Goal: Check status

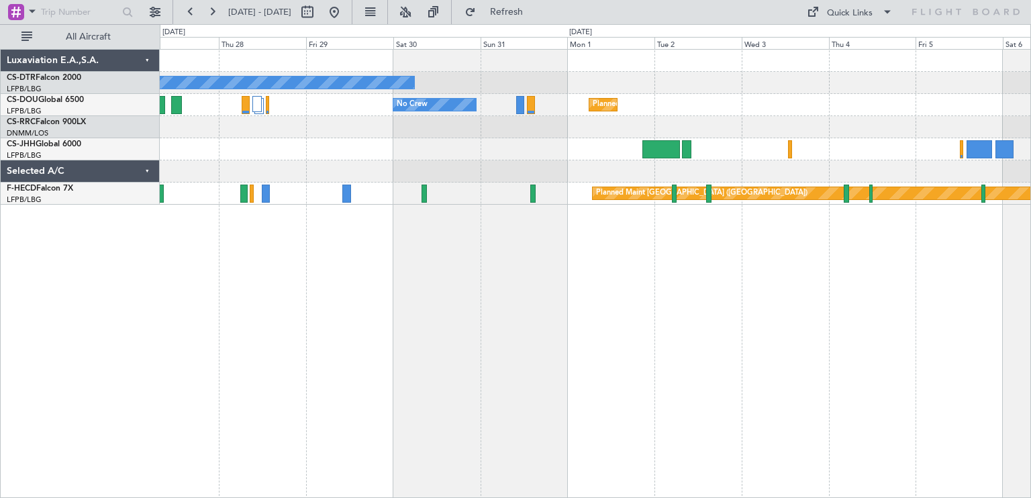
click at [280, 190] on div "No Crew No Crew Planned Maint Paris (Le Bourget) A/C Unavailable Planned Maint …" at bounding box center [595, 273] width 871 height 449
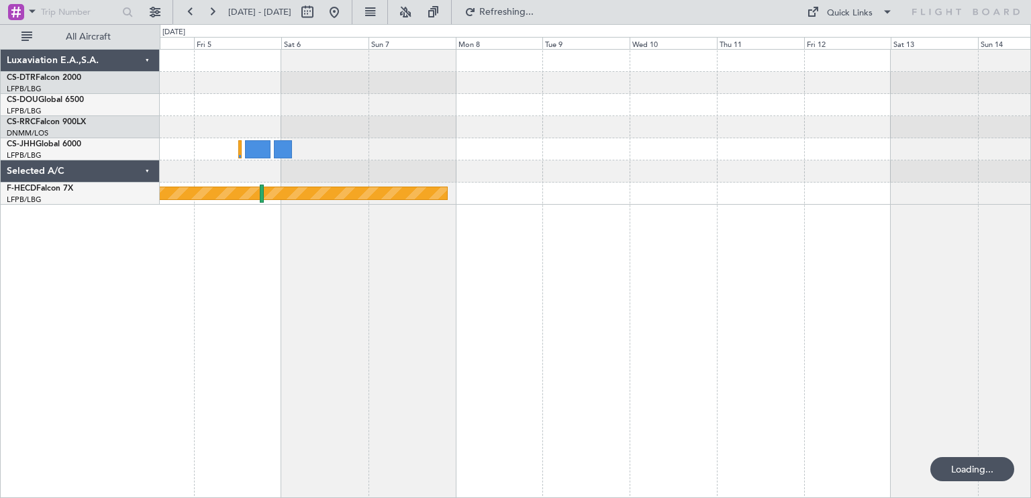
click at [8, 198] on div "Planned Maint Paris (Le Bourget) Luxaviation E.A.,S.A. CS-DTR Falcon 2000 LFPB/…" at bounding box center [515, 261] width 1031 height 474
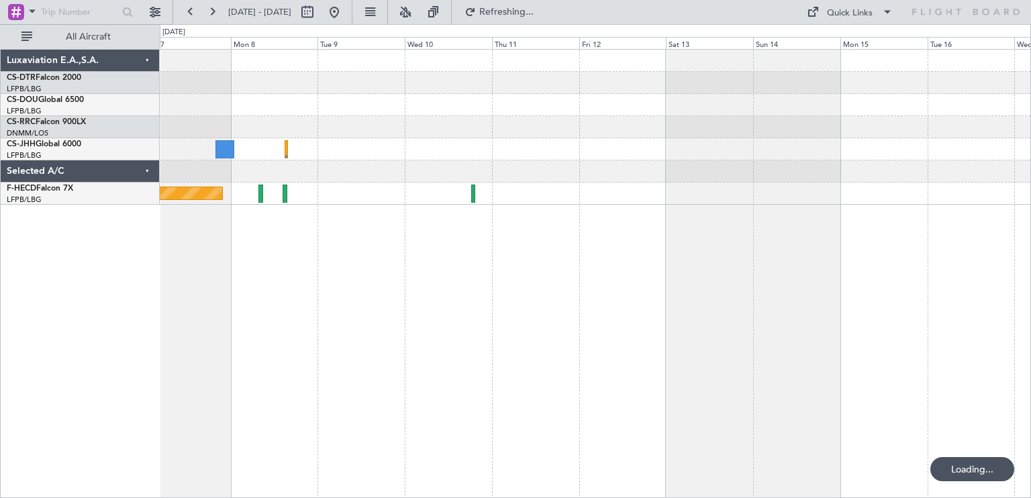
click at [633, 241] on div "Planned Maint [GEOGRAPHIC_DATA] ([GEOGRAPHIC_DATA])" at bounding box center [595, 273] width 871 height 449
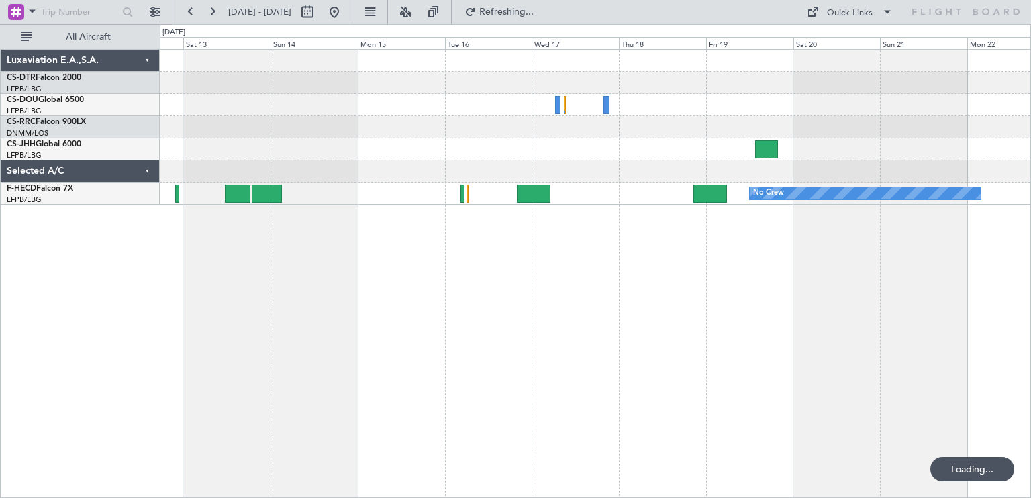
click at [349, 215] on div "No Crew" at bounding box center [595, 273] width 871 height 449
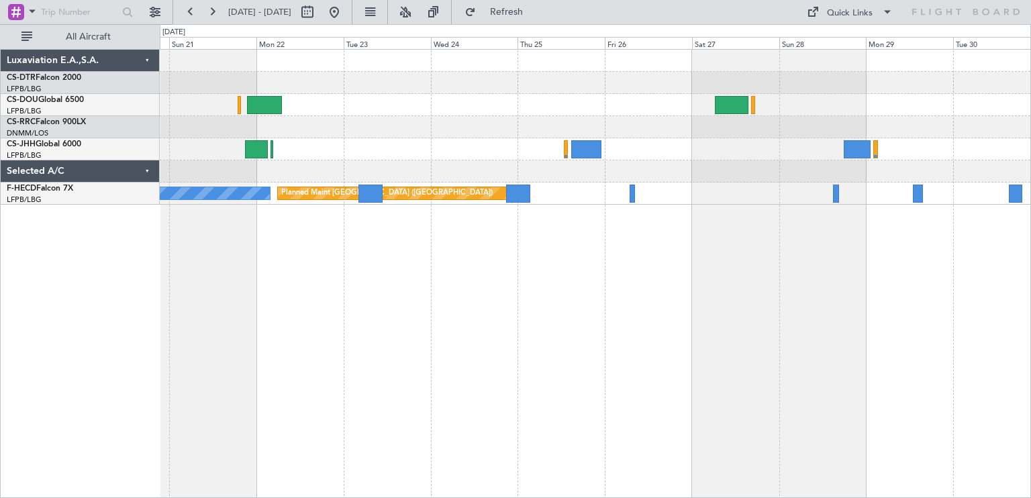
click at [187, 210] on div "No Crew Planned Maint Paris (Le Bourget)" at bounding box center [595, 273] width 871 height 449
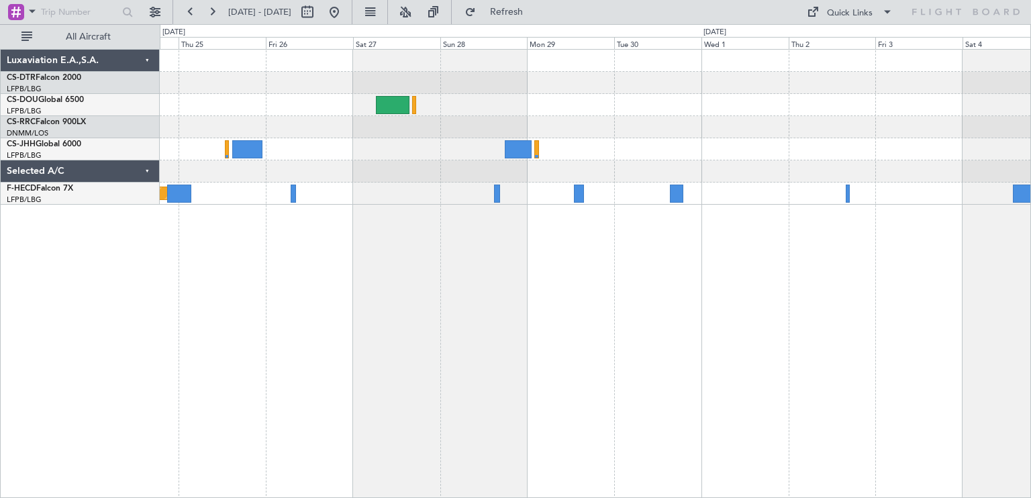
click at [189, 204] on div "Planned Maint [GEOGRAPHIC_DATA] ([GEOGRAPHIC_DATA])" at bounding box center [595, 273] width 871 height 449
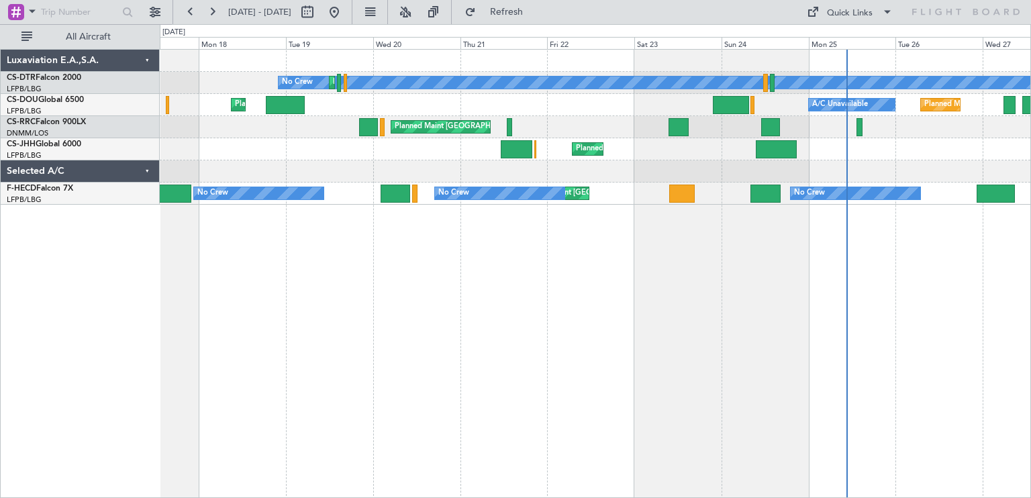
click at [690, 145] on div "Planned Maint [GEOGRAPHIC_DATA] ([GEOGRAPHIC_DATA]) Planned Maint [GEOGRAPHIC_D…" at bounding box center [595, 149] width 870 height 22
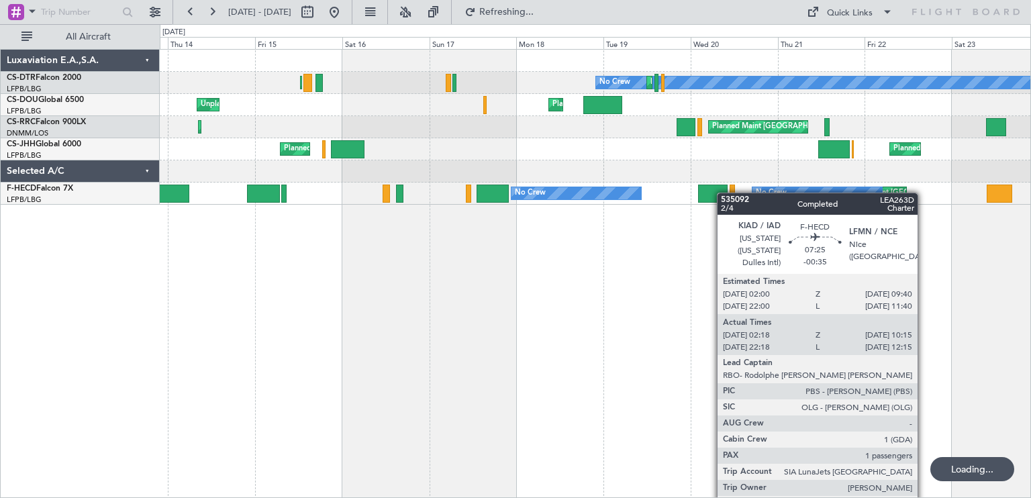
click at [615, 194] on div "No Crew Planned Maint Sofia Planned Maint [GEOGRAPHIC_DATA] ([GEOGRAPHIC_DATA])…" at bounding box center [595, 273] width 871 height 449
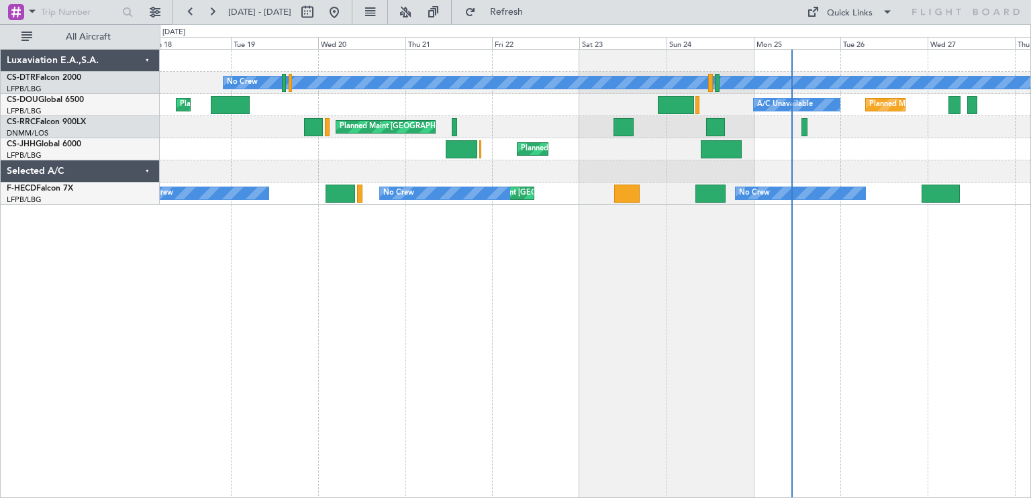
click at [386, 231] on div "Planned Maint Sofia No Crew Planned Maint [GEOGRAPHIC_DATA] ([GEOGRAPHIC_DATA])…" at bounding box center [595, 273] width 871 height 449
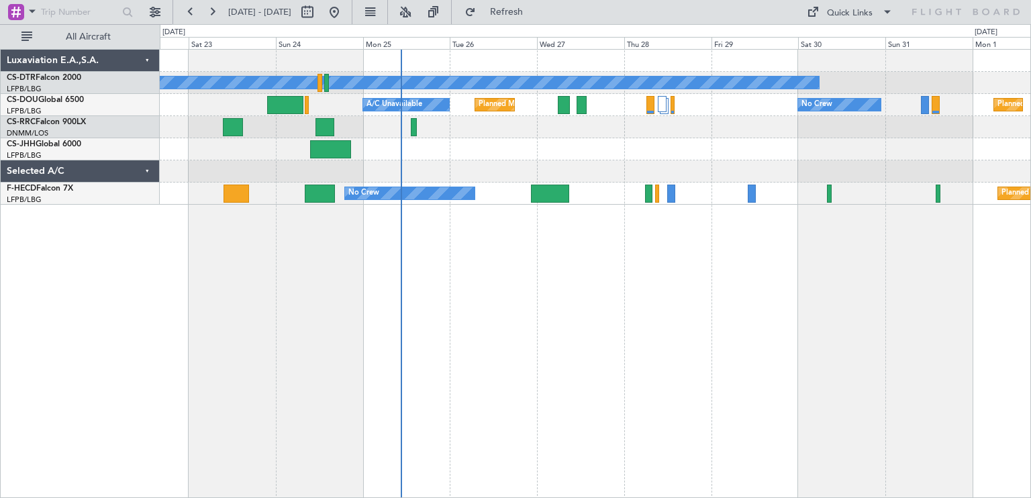
click at [246, 244] on div "No Crew A/C Unavailable Planned Maint [GEOGRAPHIC_DATA] ([GEOGRAPHIC_DATA]) No …" at bounding box center [595, 273] width 871 height 449
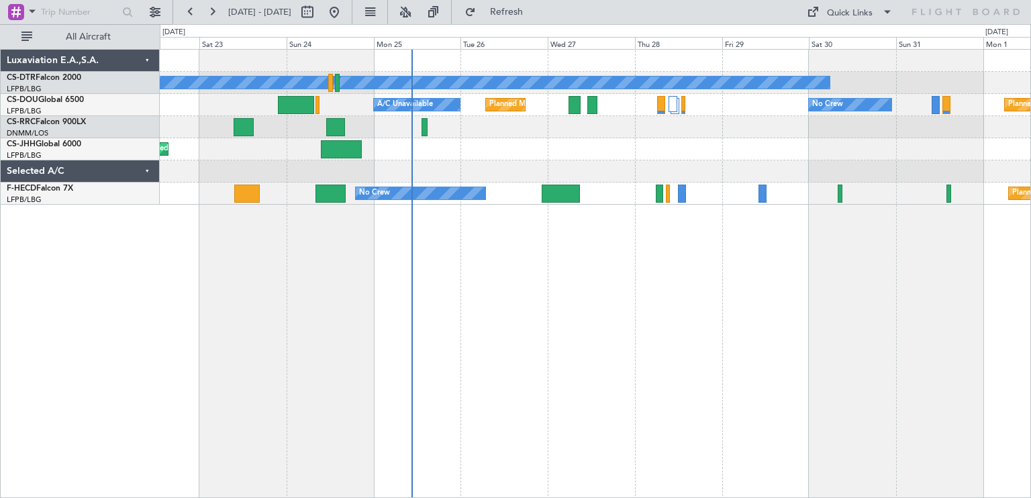
click at [971, 113] on div "No Crew A/C Unavailable Planned Maint [GEOGRAPHIC_DATA] ([GEOGRAPHIC_DATA]) No …" at bounding box center [595, 273] width 871 height 449
